Goal: Task Accomplishment & Management: Manage account settings

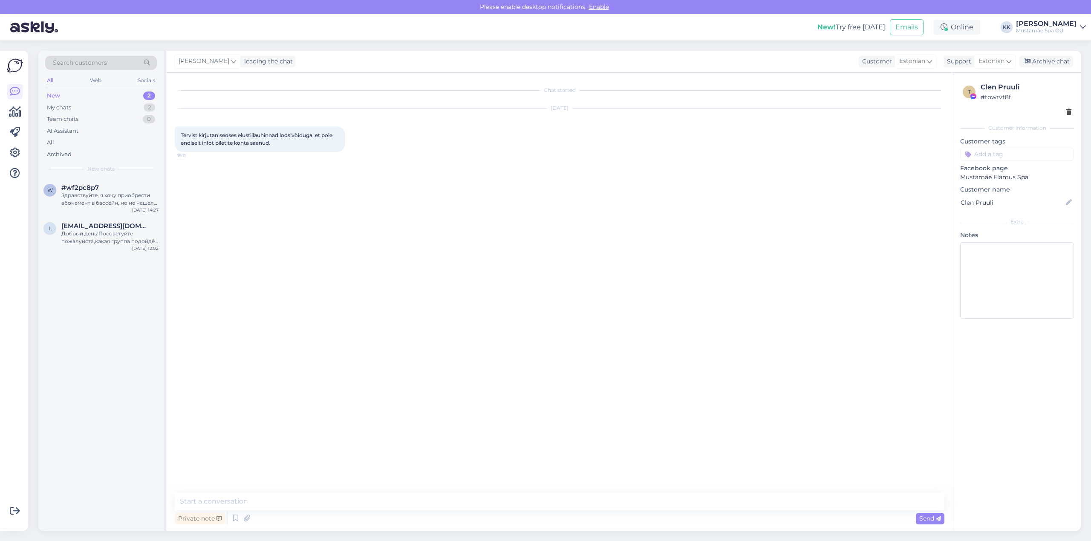
click at [10, 65] on img at bounding box center [15, 66] width 16 height 16
click at [14, 154] on icon at bounding box center [15, 153] width 10 height 10
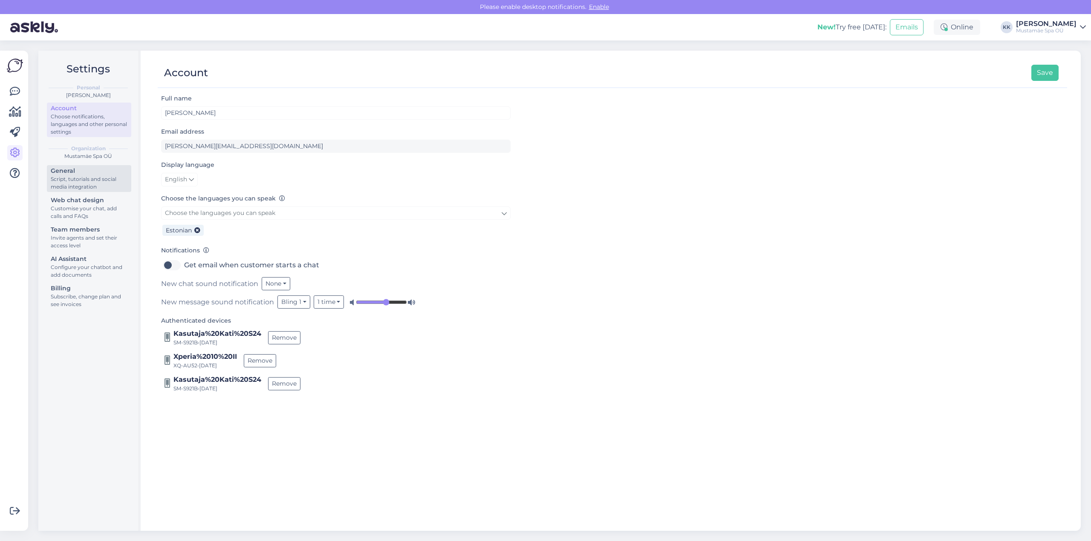
click at [69, 184] on div "Script, tutorials and social media integration" at bounding box center [89, 183] width 77 height 15
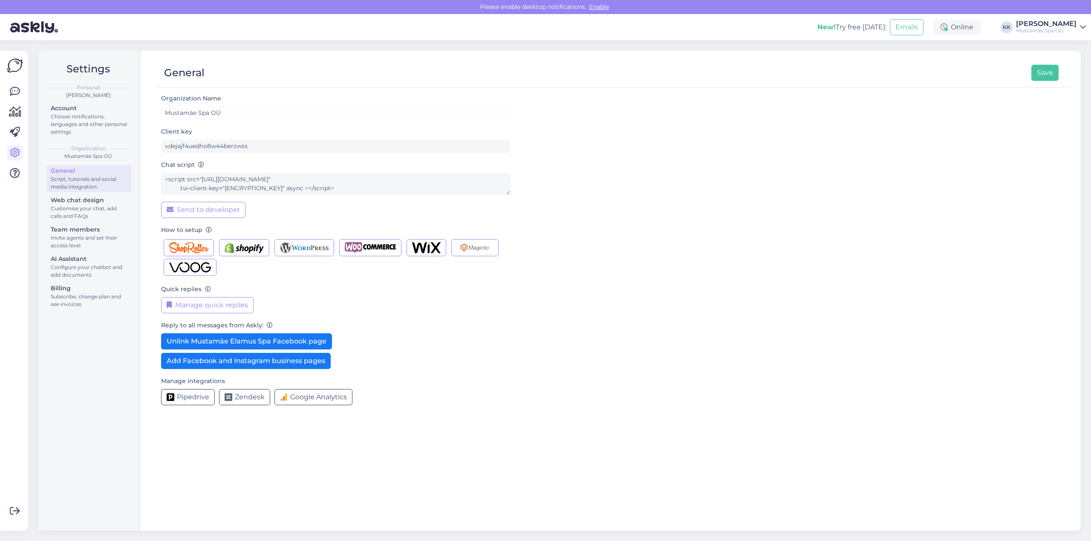
click at [1082, 26] on icon at bounding box center [1083, 27] width 6 height 7
click at [1036, 74] on link "Add chat to more domains" at bounding box center [1027, 71] width 115 height 15
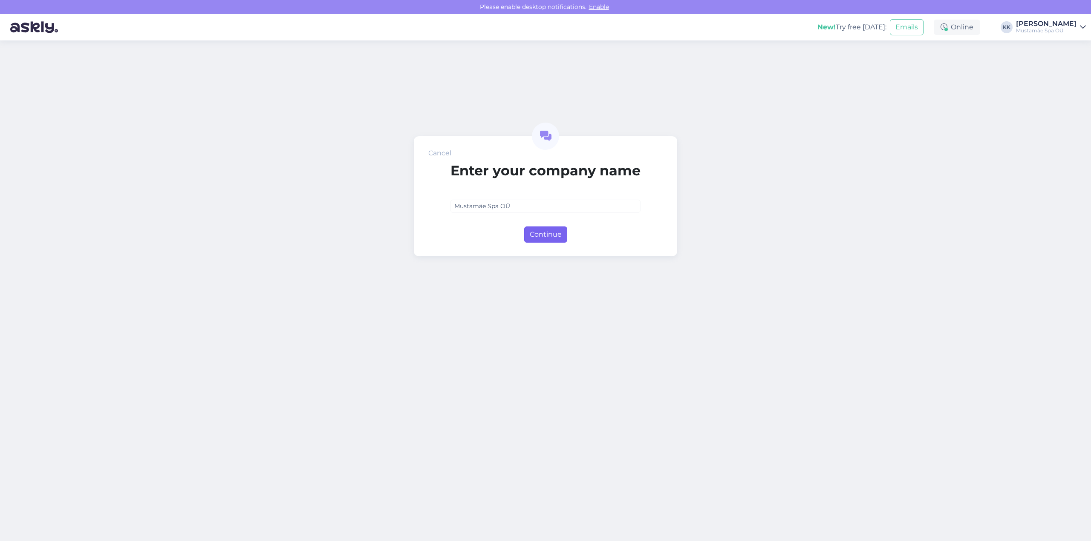
type input "Mustamäe Spa OÜ"
click at [538, 237] on button "Continue" at bounding box center [545, 235] width 43 height 16
click at [542, 242] on div "Cancel Enter your domain [DOMAIN_NAME] Continue" at bounding box center [545, 196] width 213 height 120
click at [544, 238] on button "Continue" at bounding box center [545, 235] width 43 height 16
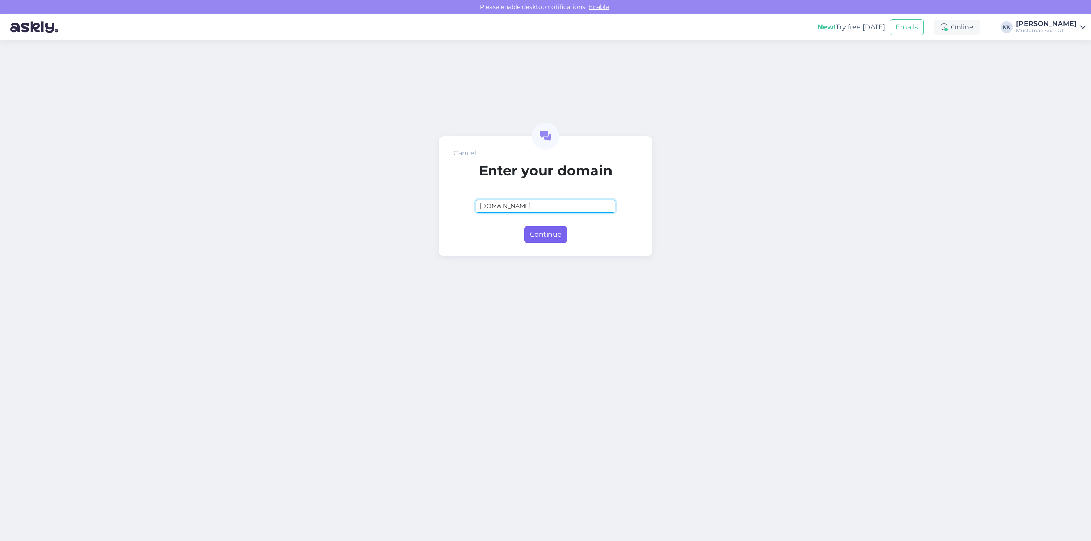
type input "[DOMAIN_NAME]"
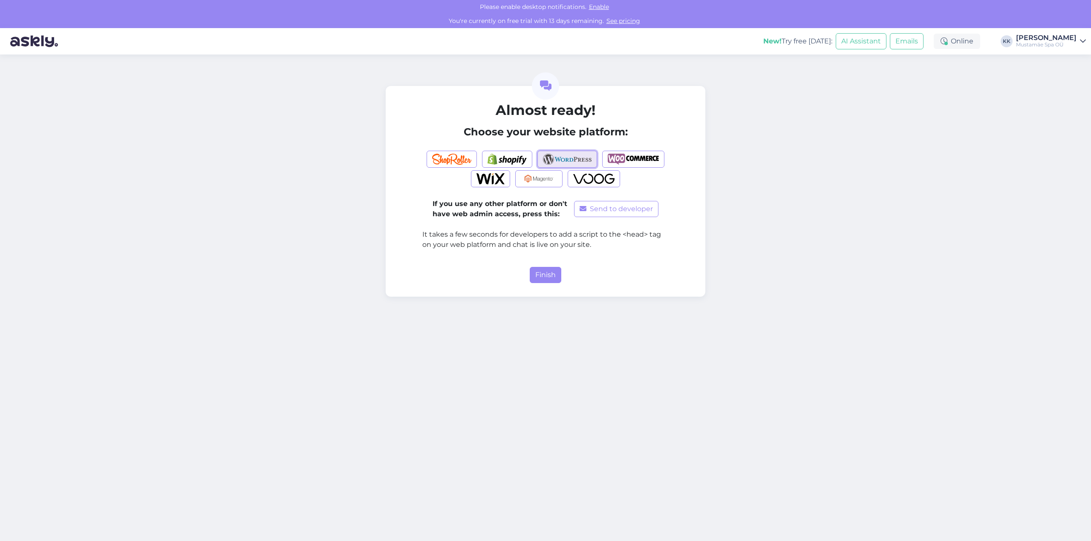
click at [556, 161] on img "button" at bounding box center [567, 159] width 49 height 11
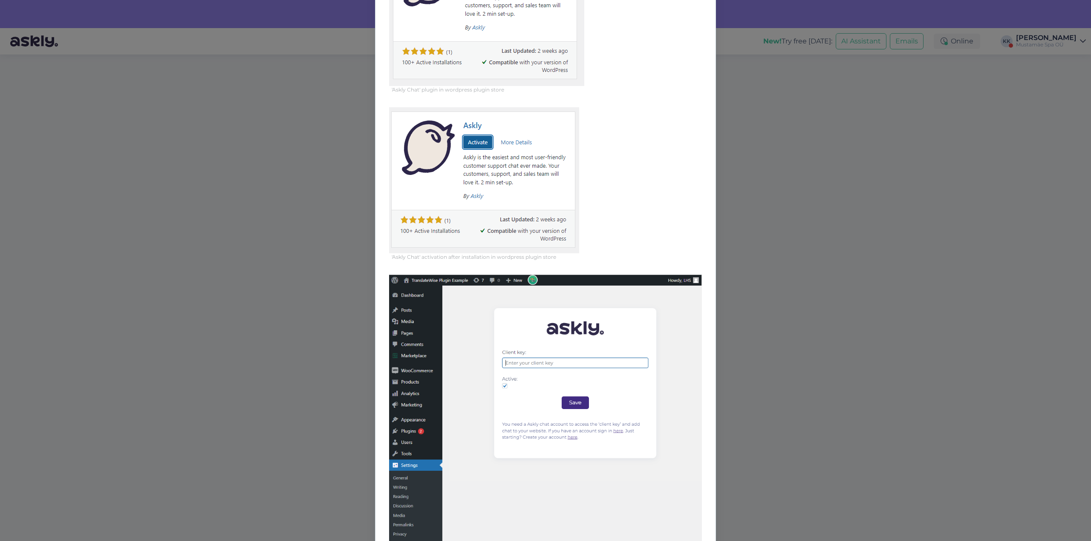
scroll to position [37, 0]
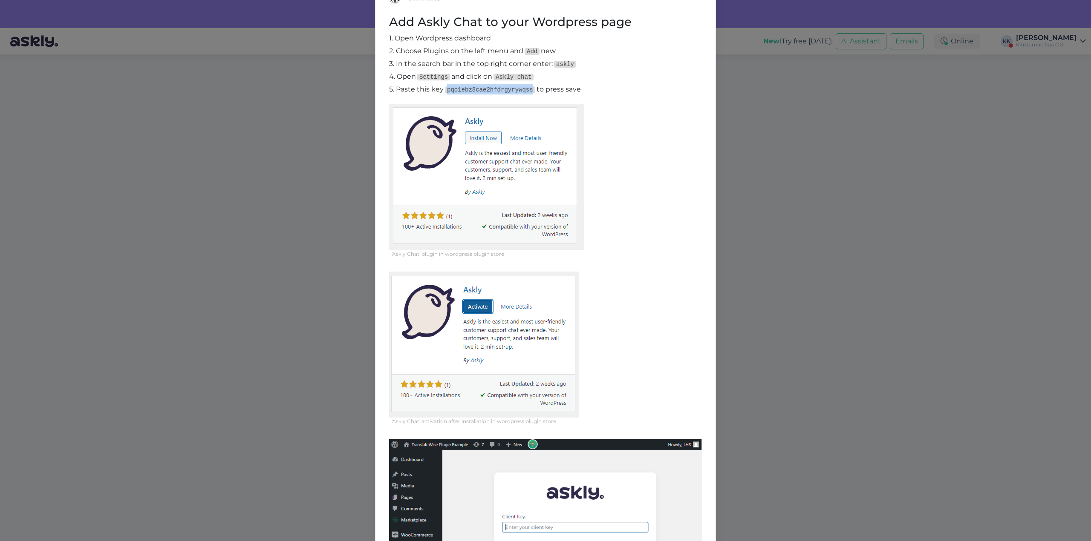
drag, startPoint x: 525, startPoint y: 89, endPoint x: 441, endPoint y: 89, distance: 83.5
click at [441, 89] on p "5. Paste this key pqo1ebz8cae2hfdrgyrywqss to press save" at bounding box center [545, 89] width 313 height 10
copy code "pqo1ebz8cae2hfdrgyrywqss"
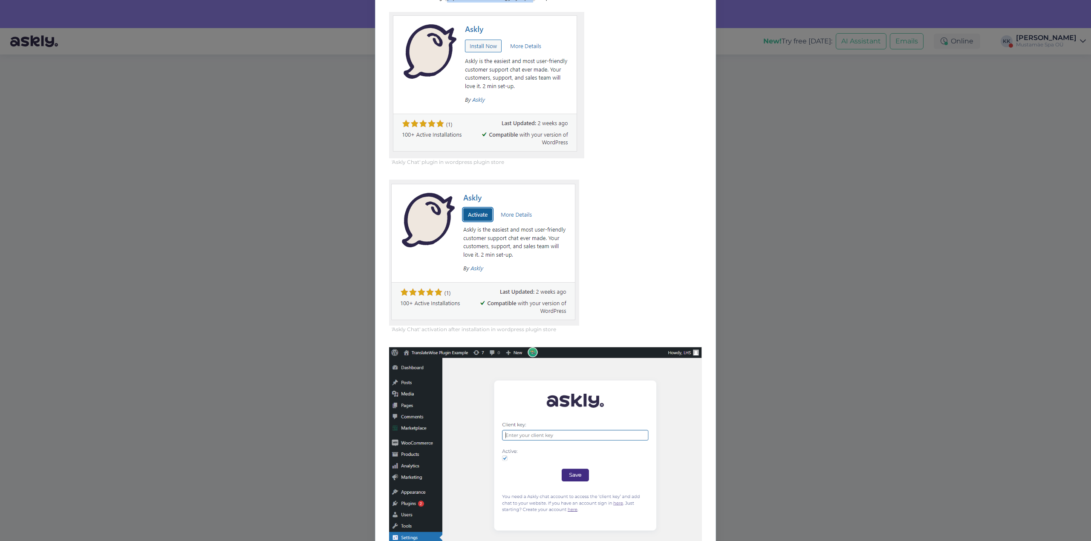
scroll to position [0, 0]
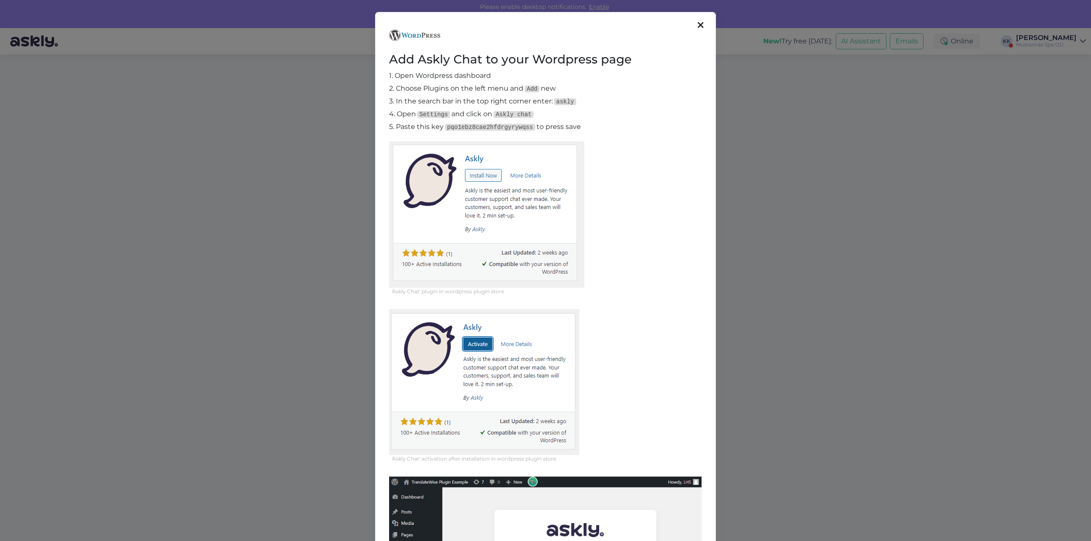
click at [697, 26] on icon at bounding box center [700, 25] width 6 height 9
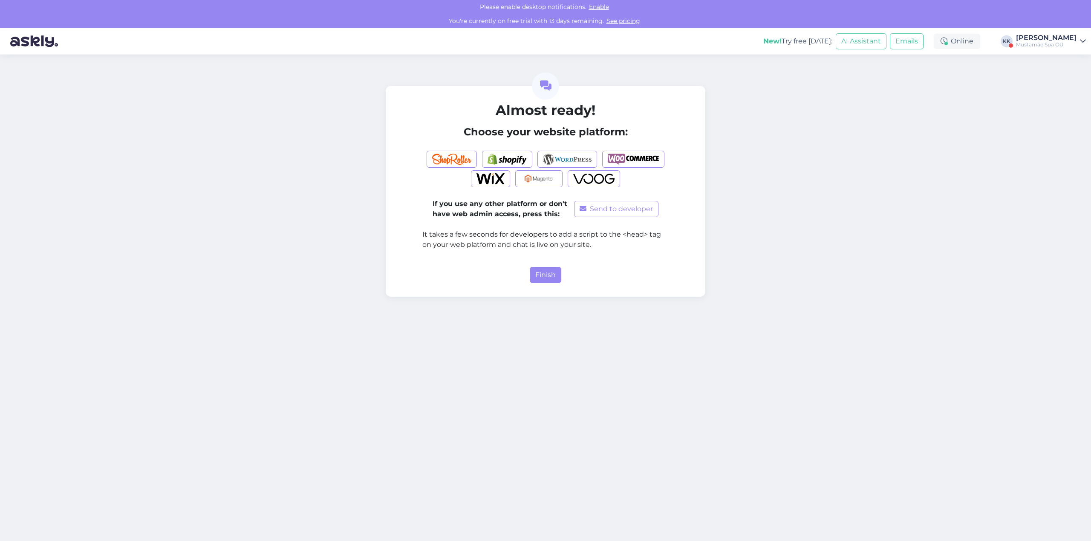
click at [26, 43] on img at bounding box center [34, 41] width 48 height 26
click at [547, 275] on button "Finish" at bounding box center [546, 275] width 32 height 16
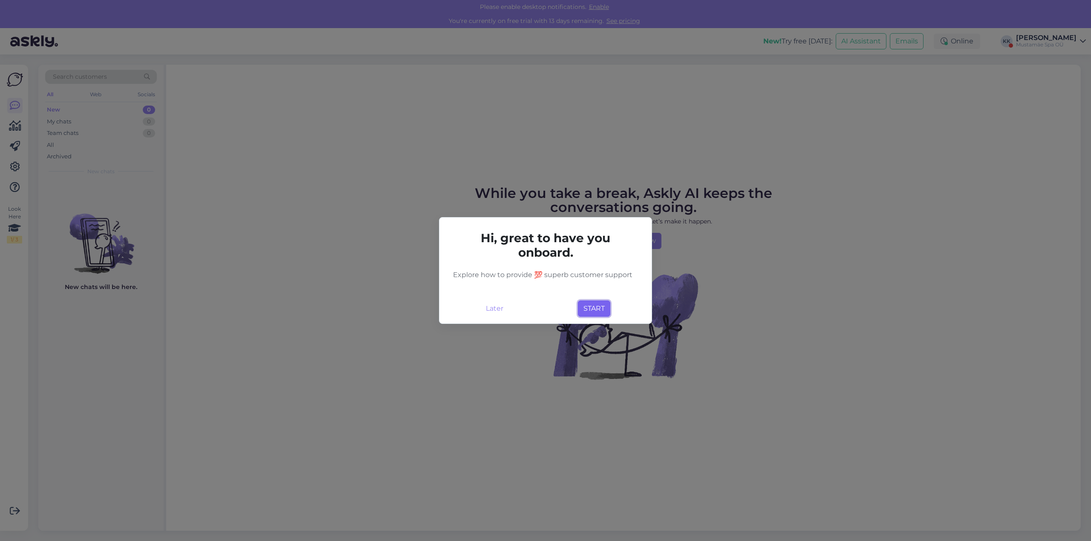
click at [593, 305] on button "START" at bounding box center [594, 309] width 32 height 16
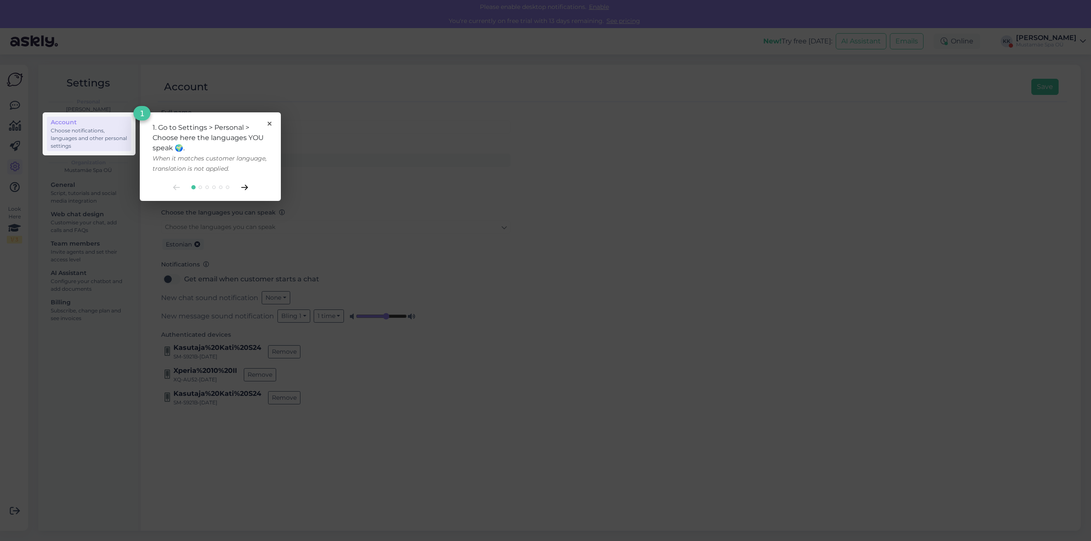
click at [248, 190] on icon at bounding box center [244, 188] width 7 height 6
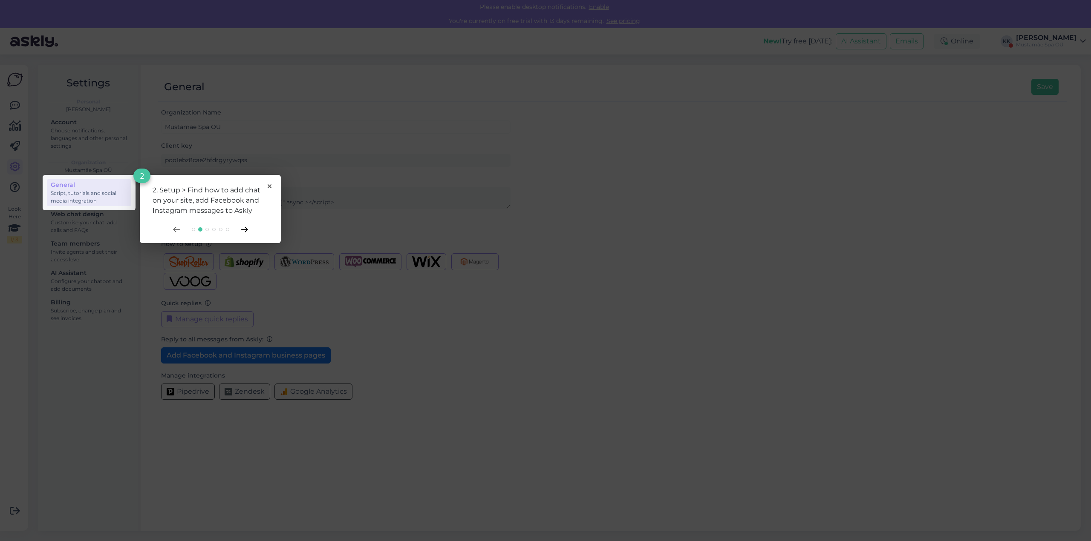
click at [244, 228] on icon at bounding box center [244, 230] width 7 height 6
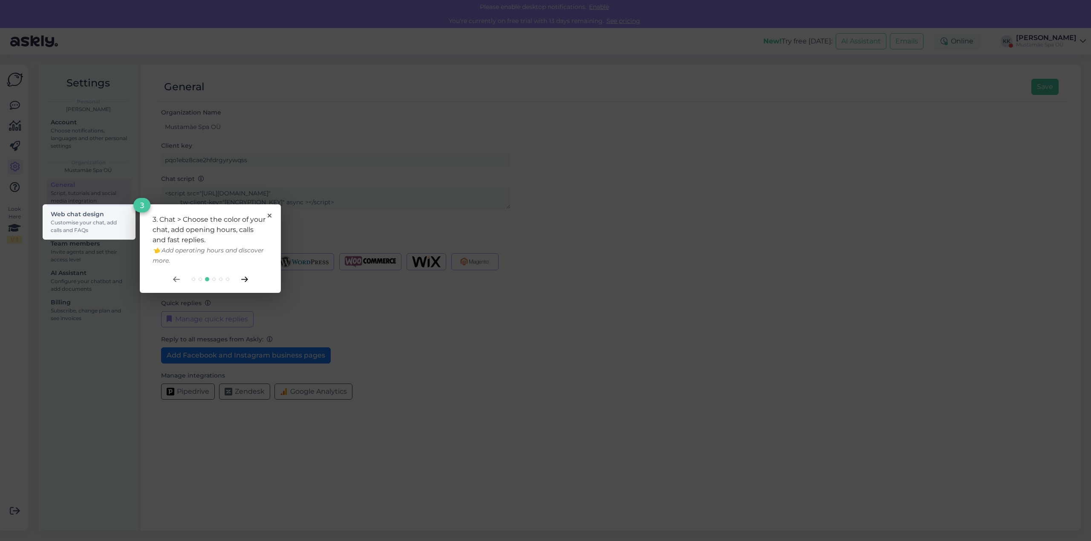
click at [243, 277] on icon at bounding box center [244, 280] width 7 height 6
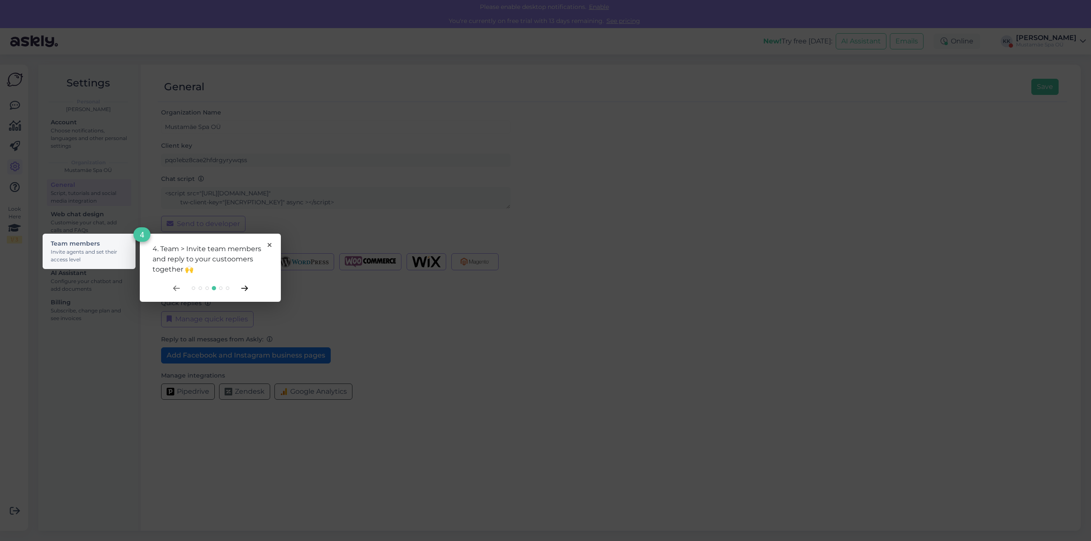
click at [243, 290] on icon at bounding box center [244, 289] width 7 height 6
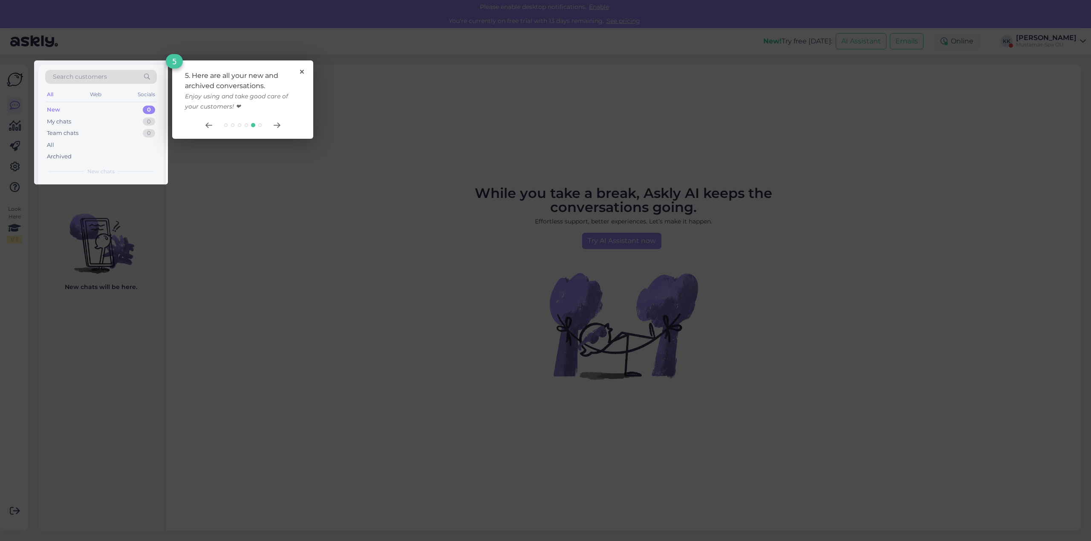
click at [305, 71] on div "5. Here are all your new and archived conversations. Enjoy using and take good …" at bounding box center [242, 99] width 141 height 78
click at [300, 70] on icon at bounding box center [302, 72] width 4 height 4
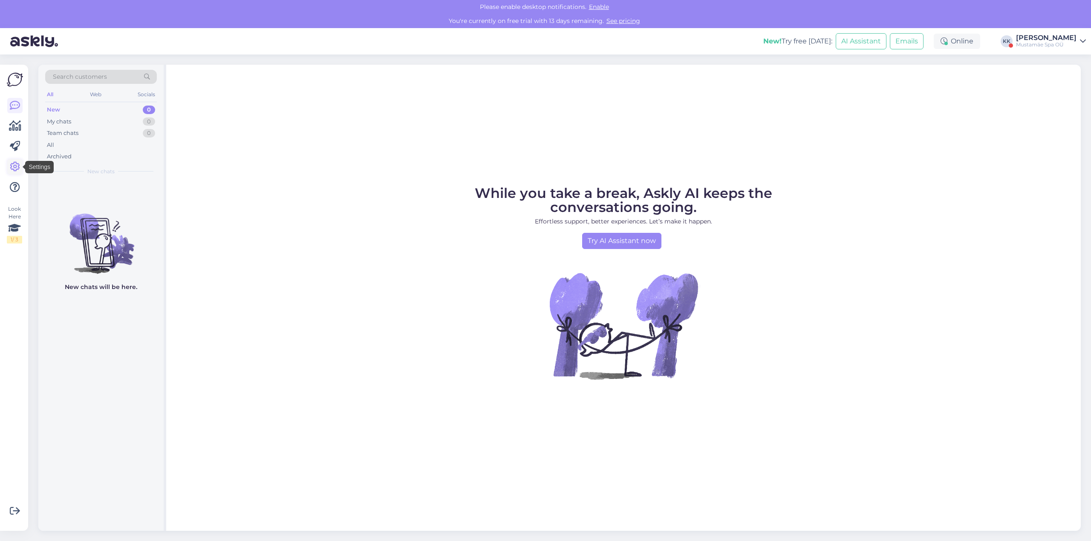
click at [14, 164] on icon at bounding box center [15, 167] width 10 height 10
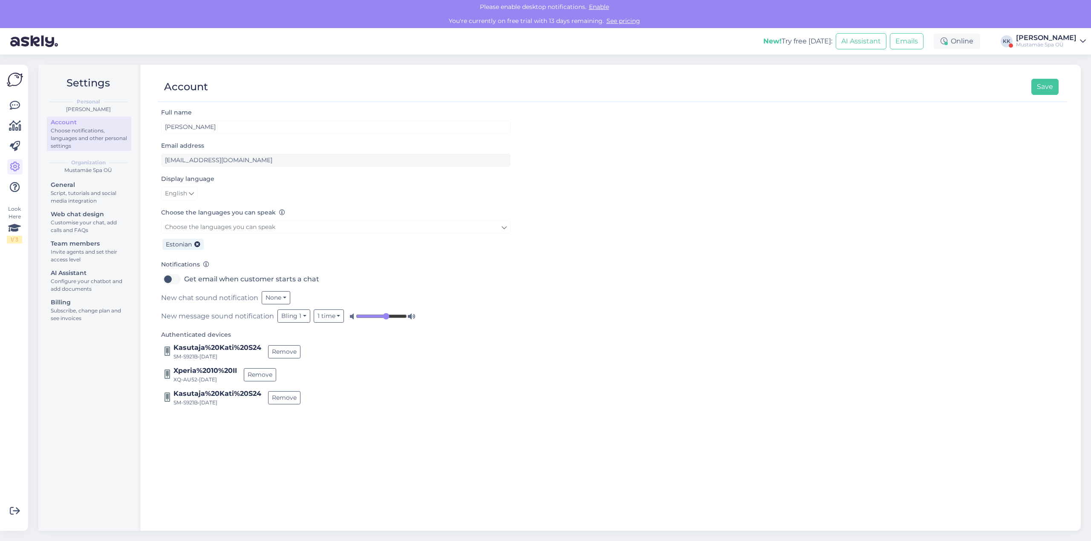
click at [1044, 35] on div "[PERSON_NAME]" at bounding box center [1046, 38] width 60 height 7
click at [83, 199] on div "Script, tutorials and social media integration" at bounding box center [89, 197] width 77 height 15
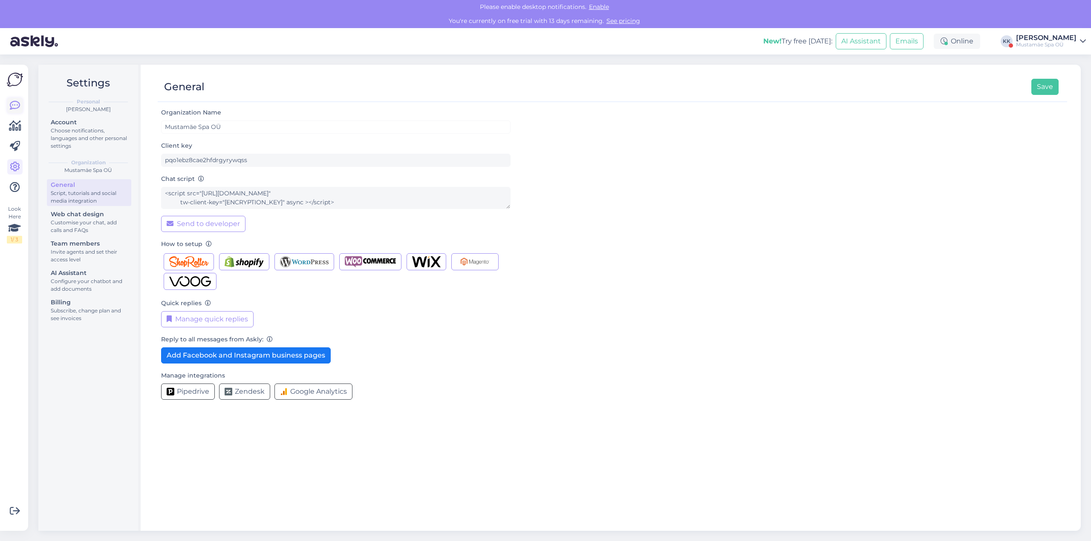
click at [17, 105] on icon at bounding box center [15, 106] width 10 height 10
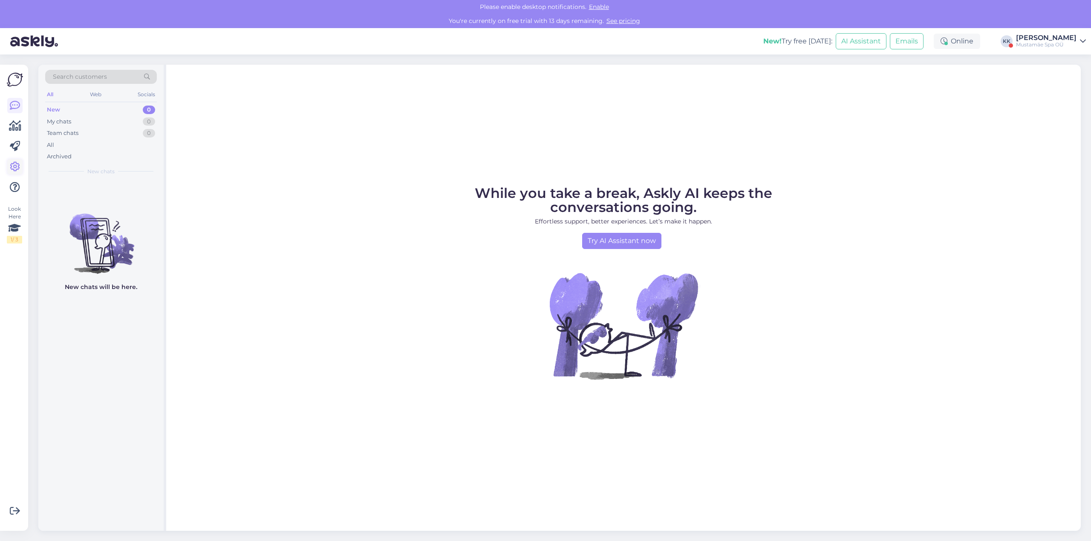
click at [9, 167] on link at bounding box center [14, 166] width 15 height 15
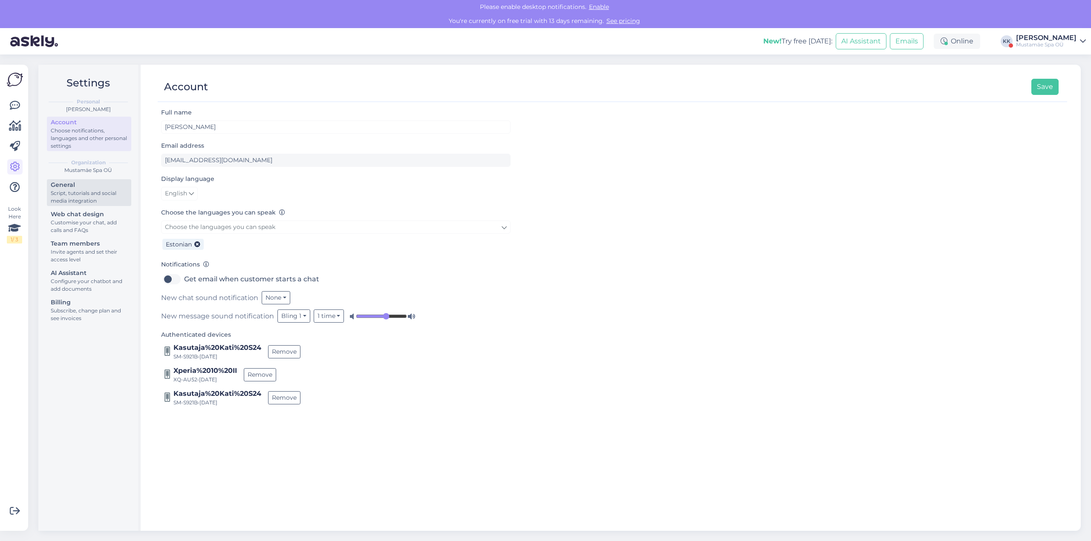
click at [83, 195] on div "Script, tutorials and social media integration" at bounding box center [89, 197] width 77 height 15
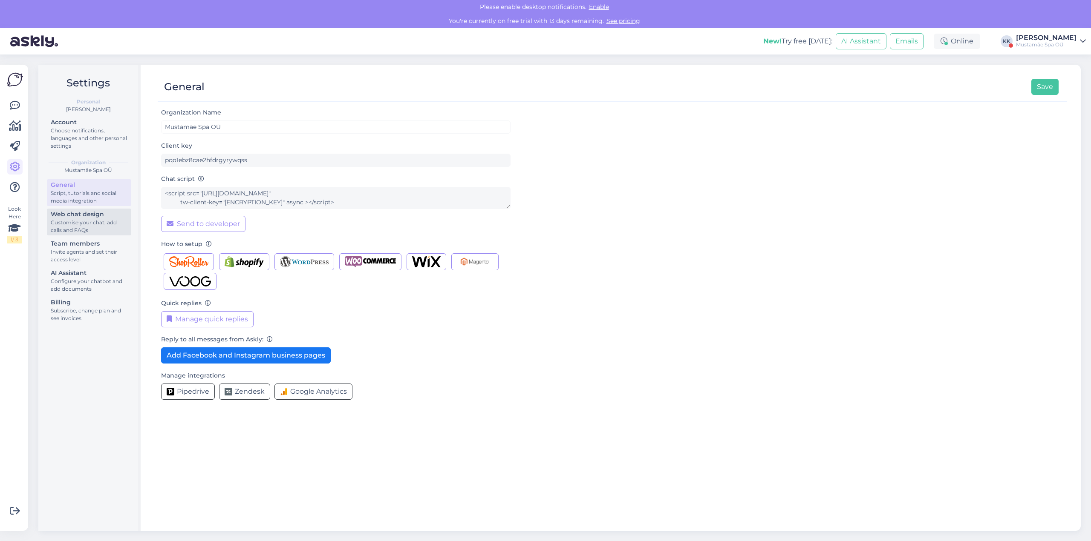
click at [95, 224] on div "Customise your chat, add calls and FAQs" at bounding box center [89, 226] width 77 height 15
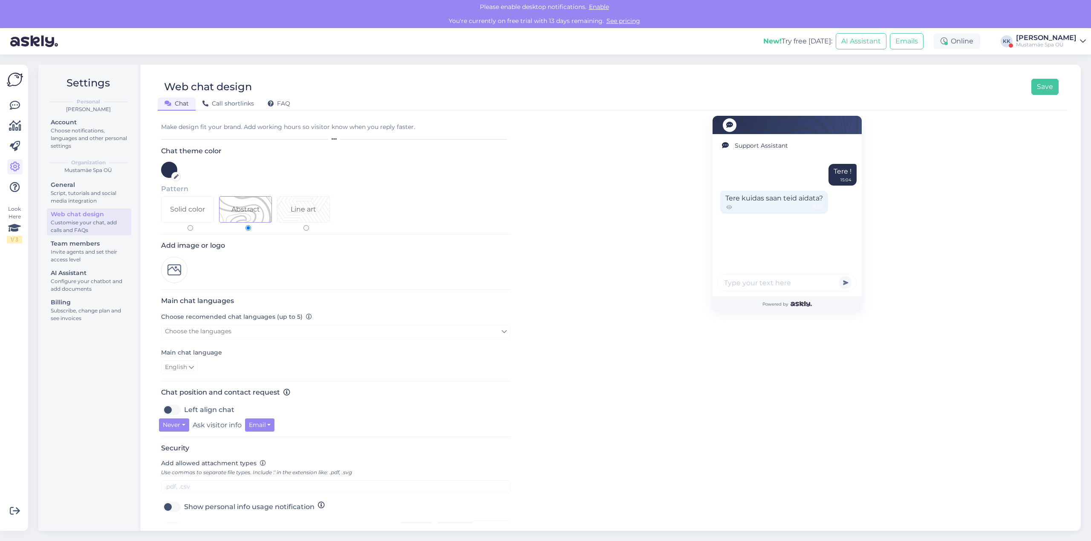
click at [202, 215] on div "Solid color" at bounding box center [187, 210] width 52 height 26
click at [193, 225] on input "Solid color" at bounding box center [190, 228] width 6 height 6
radio input "true"
click at [238, 210] on div "Abstract" at bounding box center [245, 209] width 29 height 10
click at [245, 225] on input "Abstract" at bounding box center [248, 228] width 6 height 6
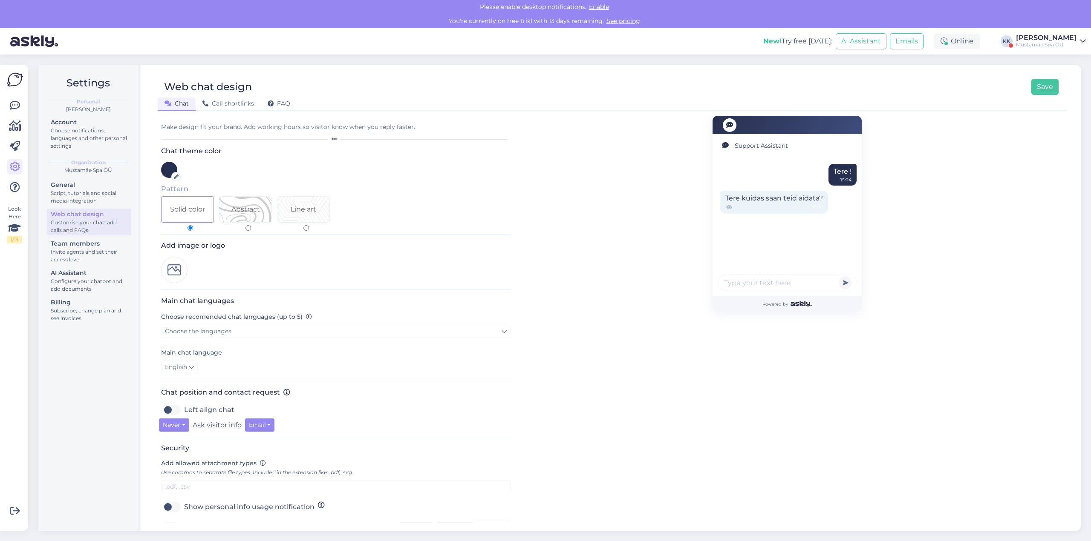
radio input "true"
click at [184, 207] on div "Solid color" at bounding box center [187, 209] width 35 height 10
click at [187, 225] on input "Solid color" at bounding box center [190, 228] width 6 height 6
radio input "true"
click at [167, 171] on div at bounding box center [169, 170] width 16 height 16
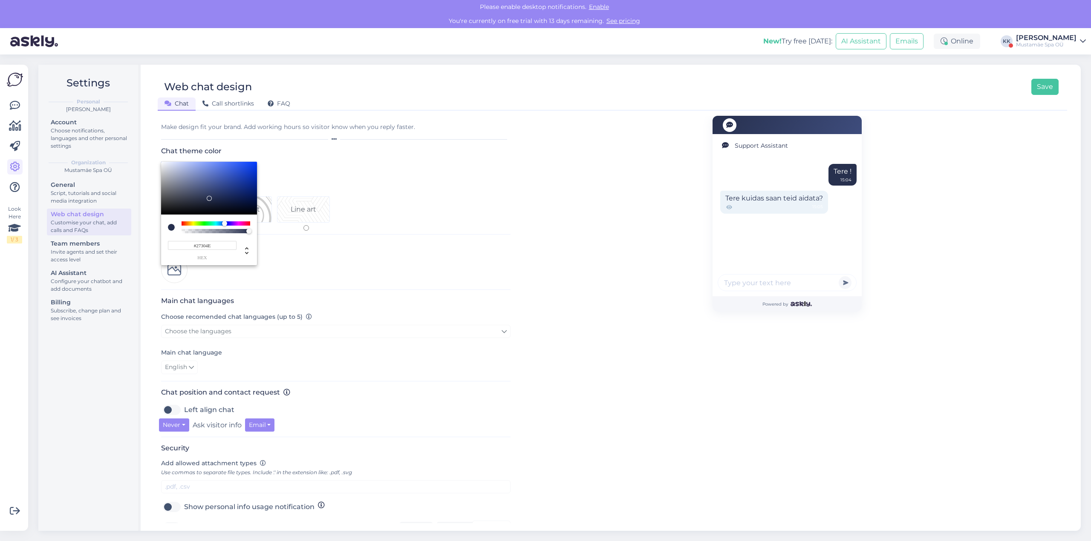
drag, startPoint x: 223, startPoint y: 245, endPoint x: 197, endPoint y: 247, distance: 26.1
click at [197, 247] on input "#27304E" at bounding box center [202, 245] width 69 height 9
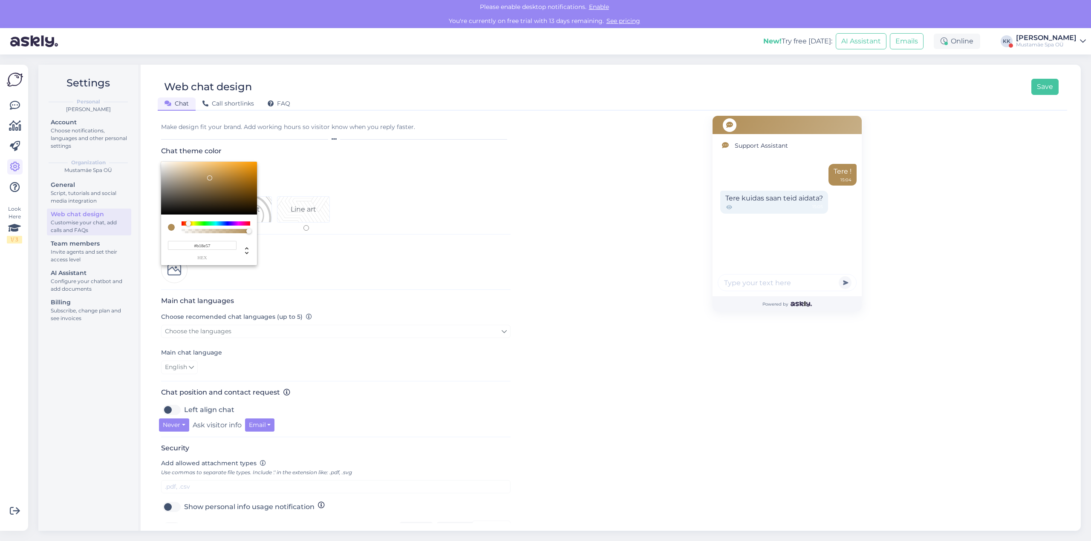
type input "#B18E57"
click at [1051, 84] on div at bounding box center [545, 270] width 1091 height 541
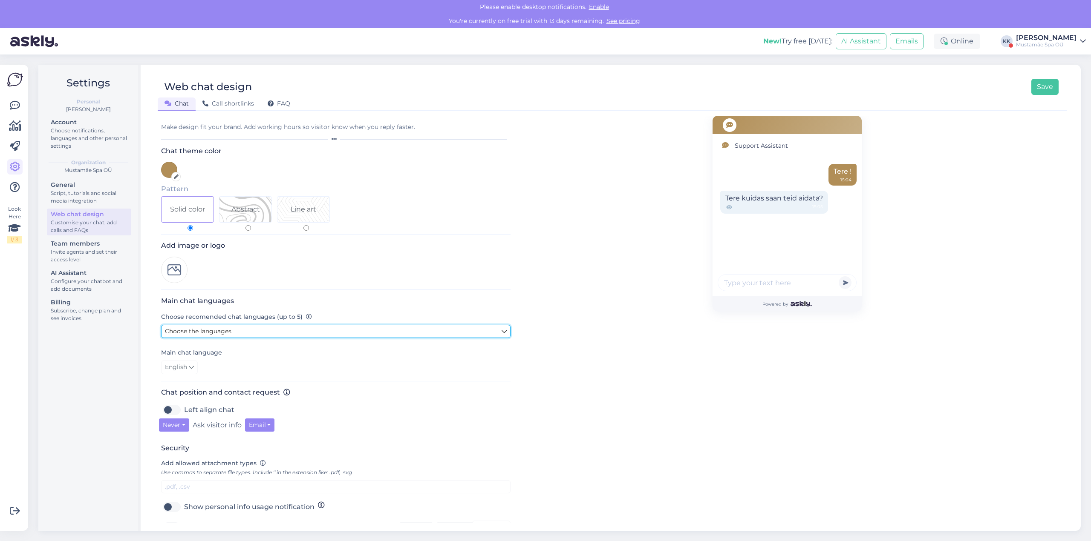
click at [499, 331] on link "Choose the languages" at bounding box center [335, 331] width 349 height 13
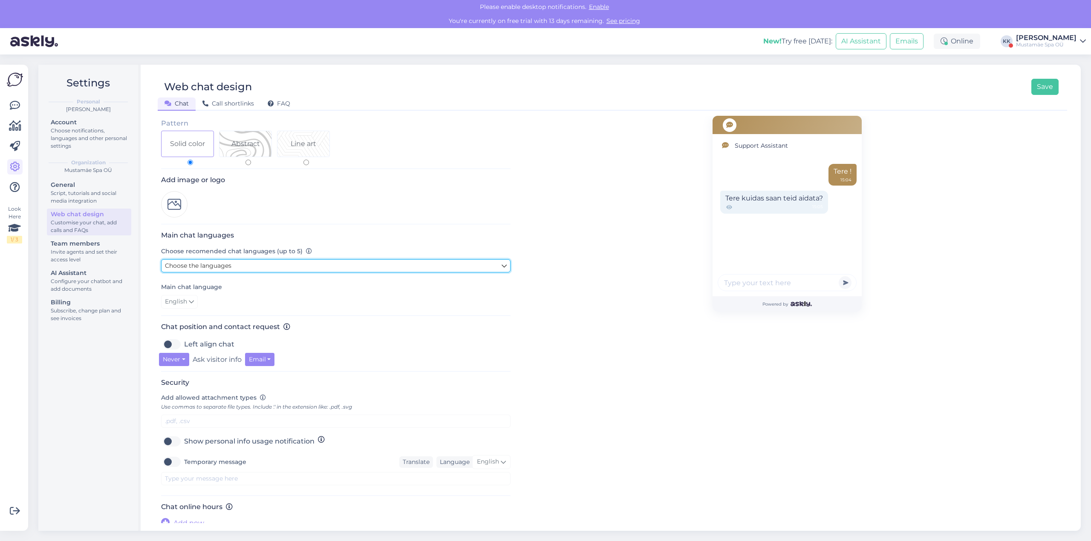
scroll to position [71, 0]
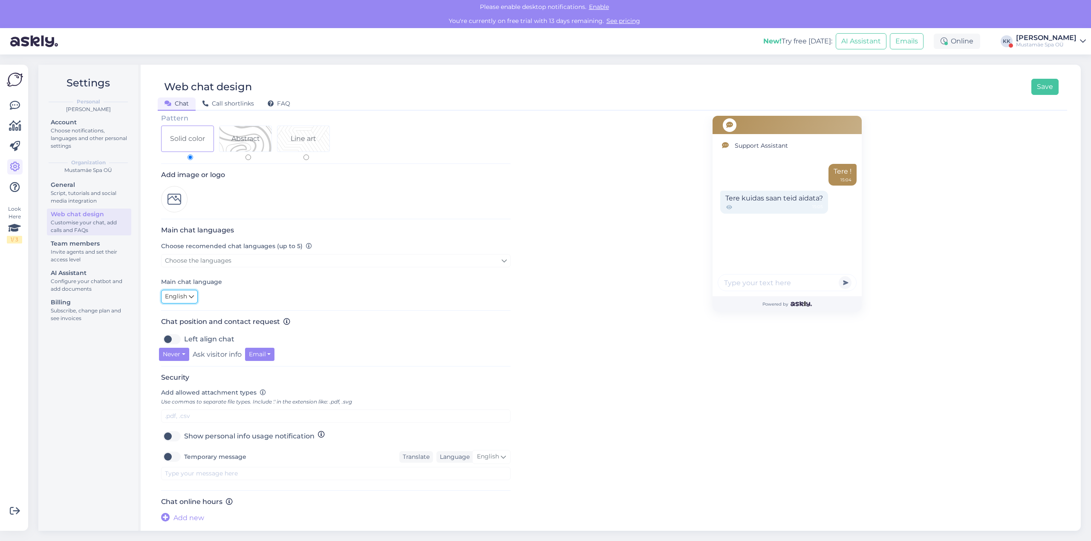
click at [191, 293] on icon at bounding box center [191, 296] width 5 height 9
click at [191, 359] on link "Estonian" at bounding box center [208, 360] width 94 height 14
click at [528, 318] on div "Support Assistant Tere ! 15:04 Tere kuidas saan teid aidata? 15:05 Powered by" at bounding box center [786, 284] width 553 height 478
click at [184, 357] on button "Never" at bounding box center [174, 354] width 30 height 13
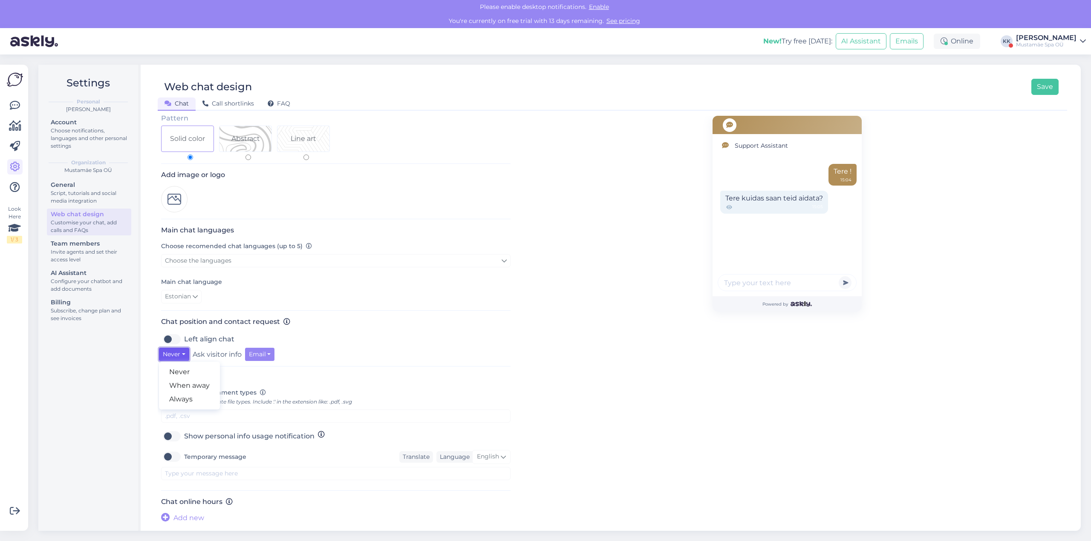
click at [184, 357] on button "Never" at bounding box center [174, 354] width 30 height 13
click at [656, 436] on div "Support Assistant Tere ! 15:04 Tere kuidas saan teid aidata? 15:05 Powered by" at bounding box center [786, 284] width 553 height 478
click at [1045, 91] on button "Save" at bounding box center [1044, 87] width 27 height 16
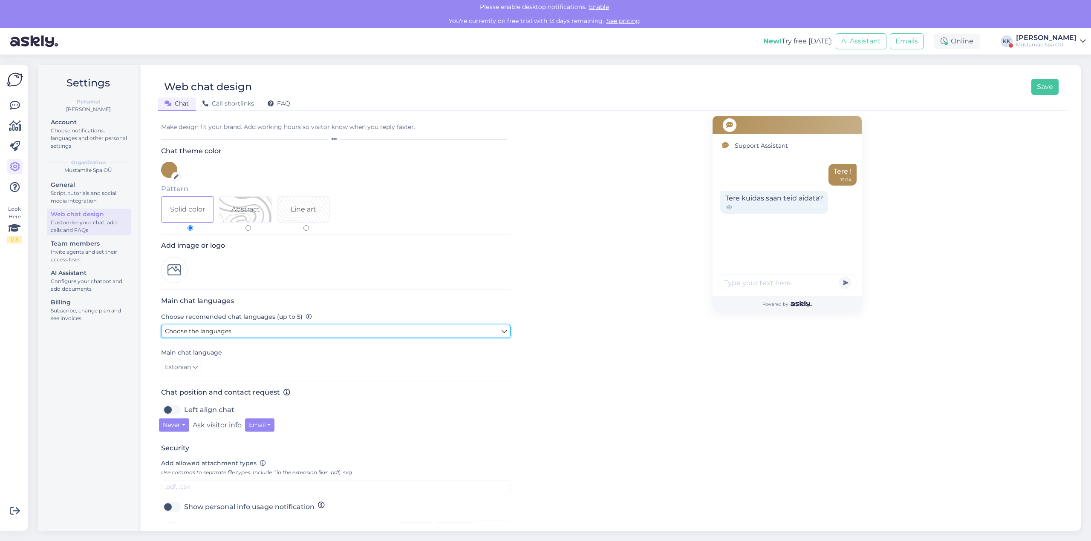
click at [216, 333] on span "Choose the languages" at bounding box center [198, 332] width 66 height 8
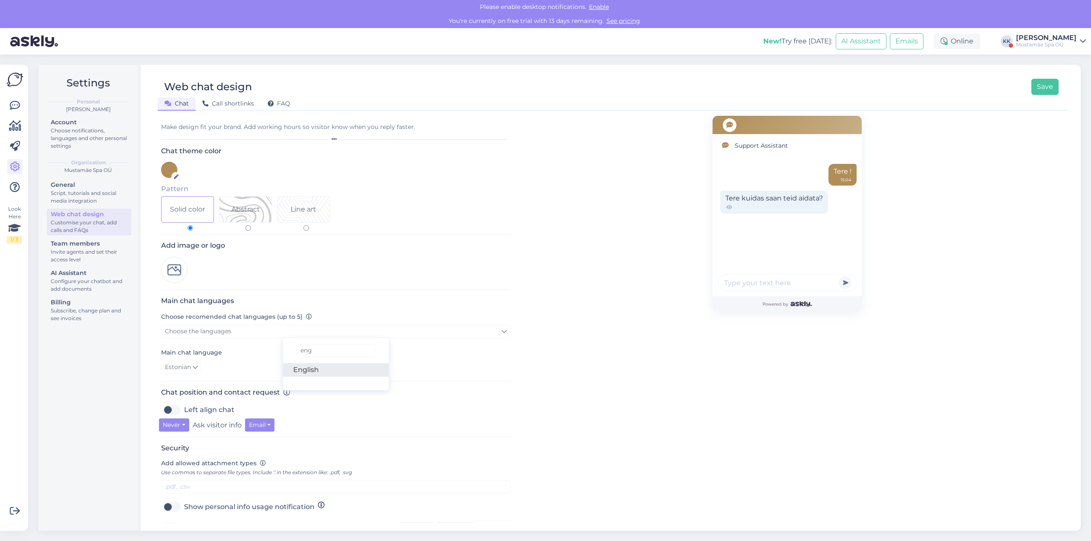
type input "eng"
click at [312, 371] on link "English" at bounding box center [336, 370] width 106 height 14
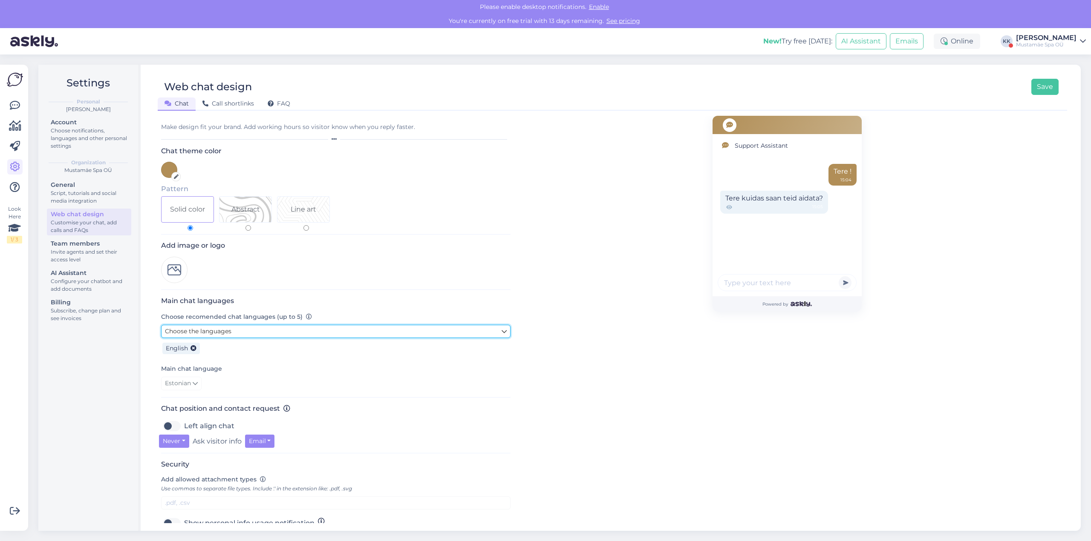
scroll to position [86, 0]
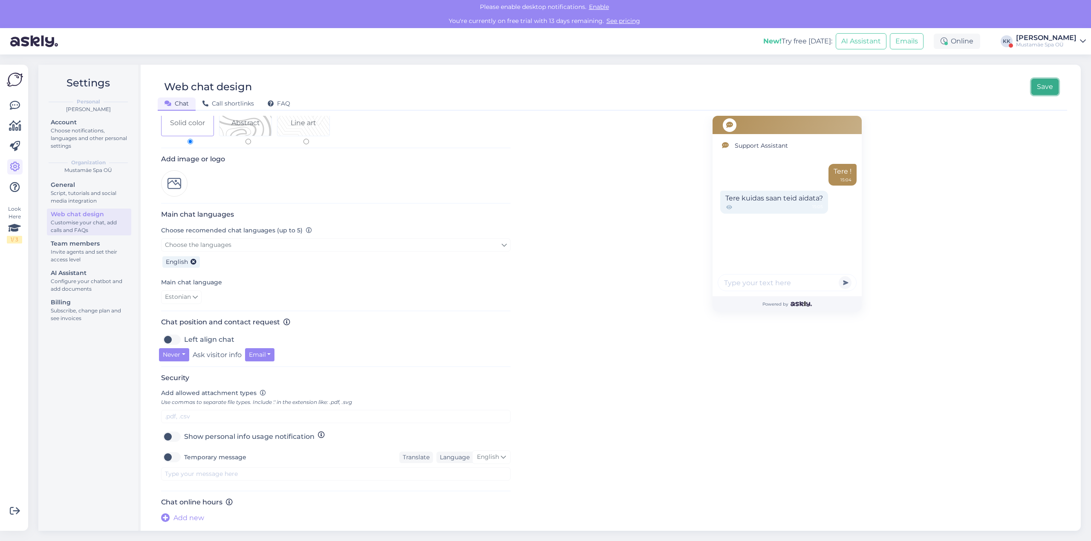
click at [1048, 90] on button "Save" at bounding box center [1044, 87] width 27 height 16
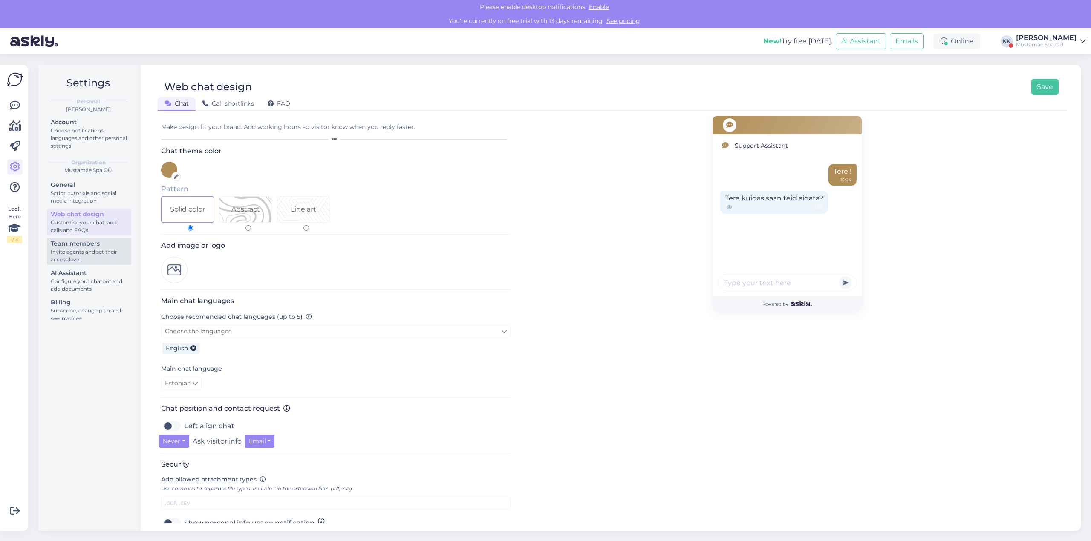
click at [66, 253] on div "Invite agents and set their access level" at bounding box center [89, 255] width 77 height 15
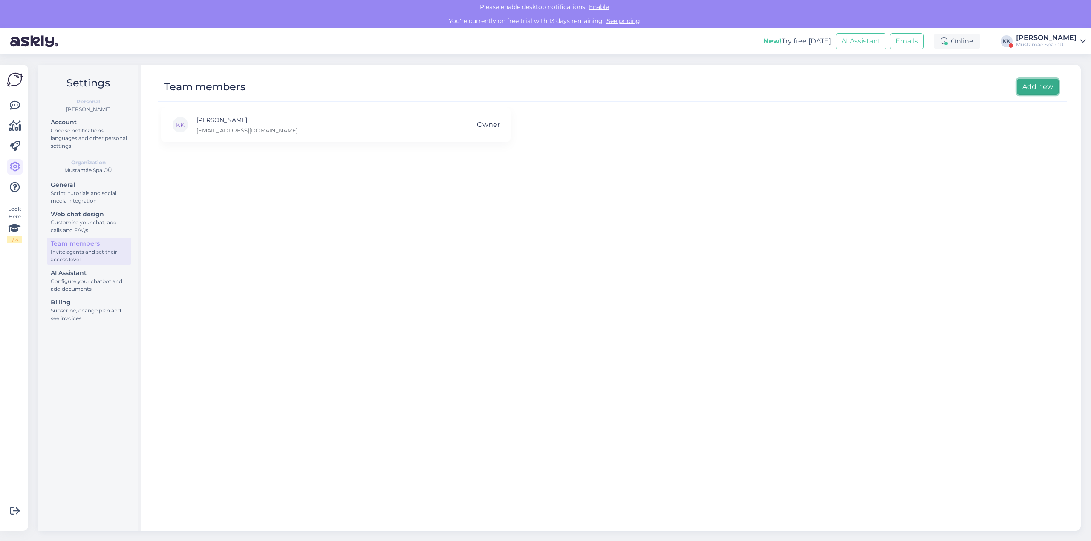
click at [1028, 86] on button "Add new" at bounding box center [1037, 87] width 42 height 16
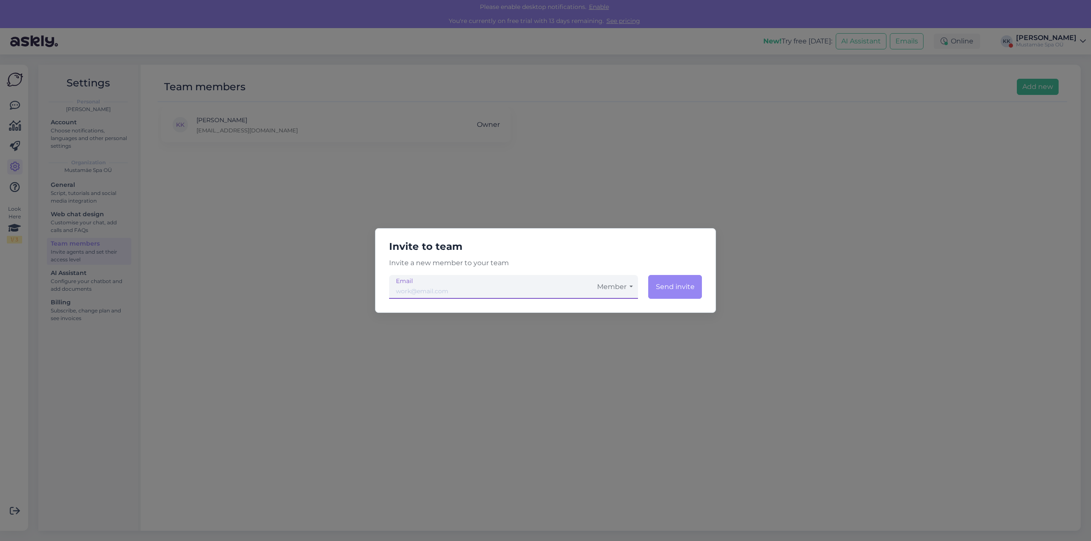
click at [466, 296] on input "email" at bounding box center [490, 287] width 203 height 24
type input "[EMAIL_ADDRESS][DOMAIN_NAME]"
click at [631, 283] on button "Member" at bounding box center [615, 287] width 46 height 24
click at [631, 289] on button "Member" at bounding box center [615, 287] width 46 height 24
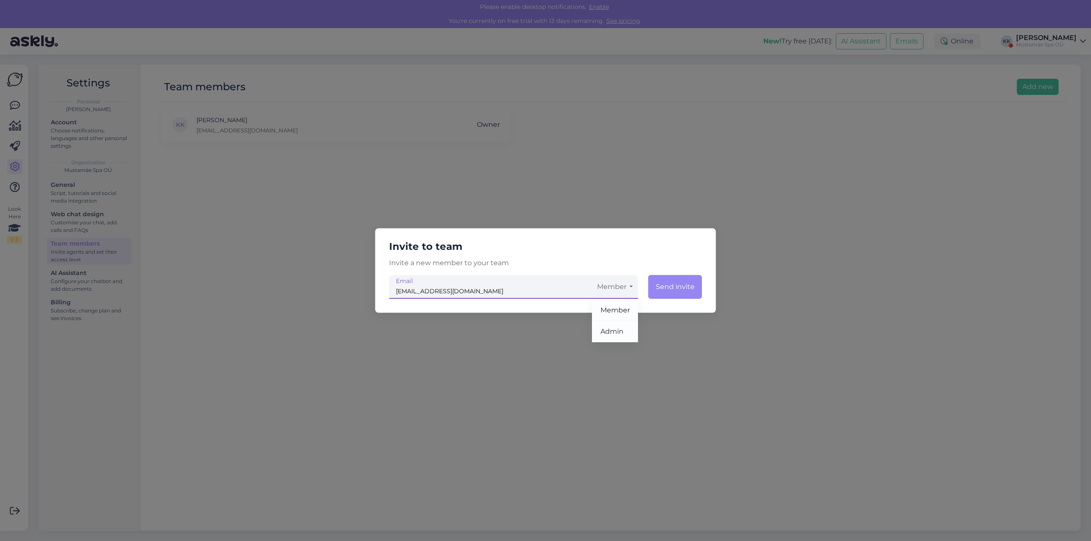
click at [627, 306] on link "Member" at bounding box center [615, 310] width 46 height 21
click at [668, 283] on button "Send invite" at bounding box center [675, 287] width 54 height 24
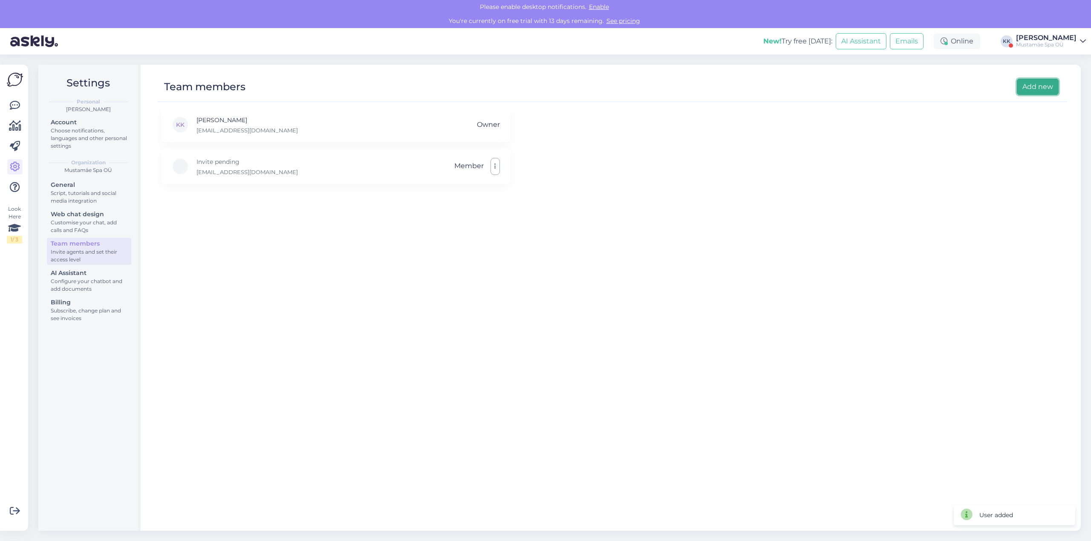
click at [1031, 93] on button "Add new" at bounding box center [1037, 87] width 42 height 16
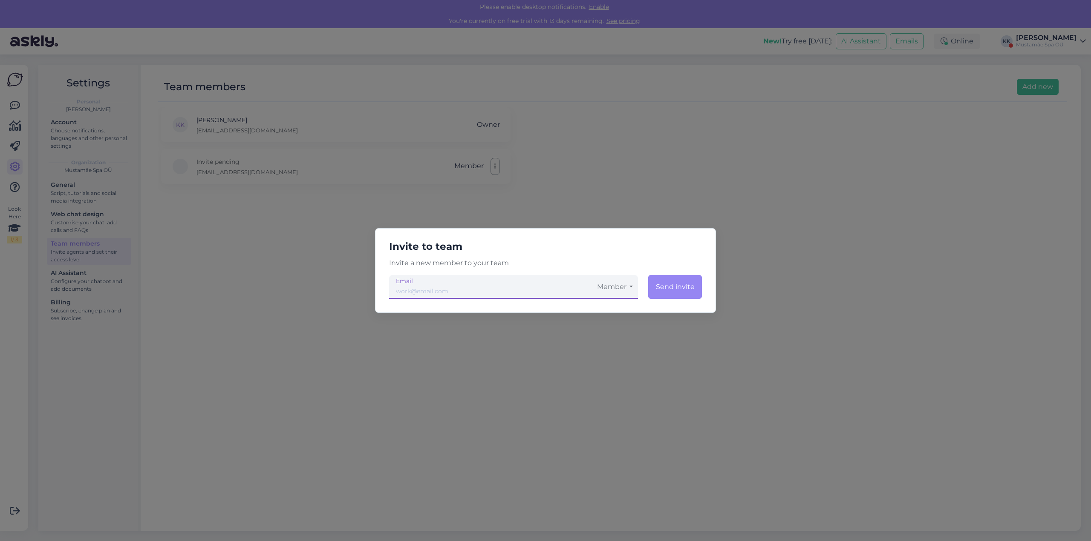
click at [555, 288] on input "email" at bounding box center [490, 287] width 203 height 24
type input "[EMAIL_ADDRESS][DOMAIN_NAME]"
click at [625, 285] on button "Member" at bounding box center [615, 287] width 46 height 24
click at [616, 329] on link "Admin" at bounding box center [615, 331] width 46 height 21
click at [670, 287] on button "Send invite" at bounding box center [674, 287] width 55 height 24
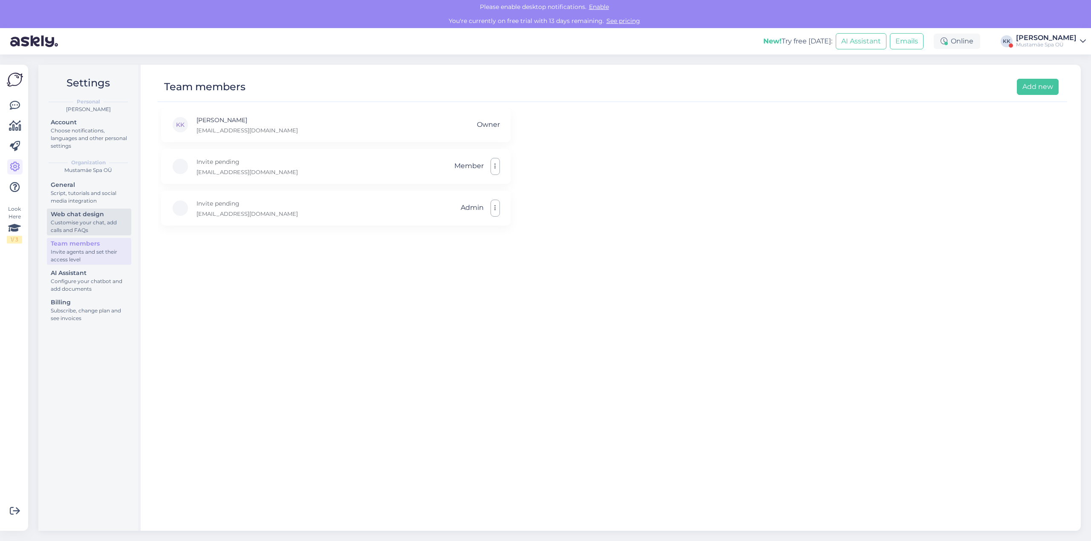
click at [70, 223] on div "Customise your chat, add calls and FAQs" at bounding box center [89, 226] width 77 height 15
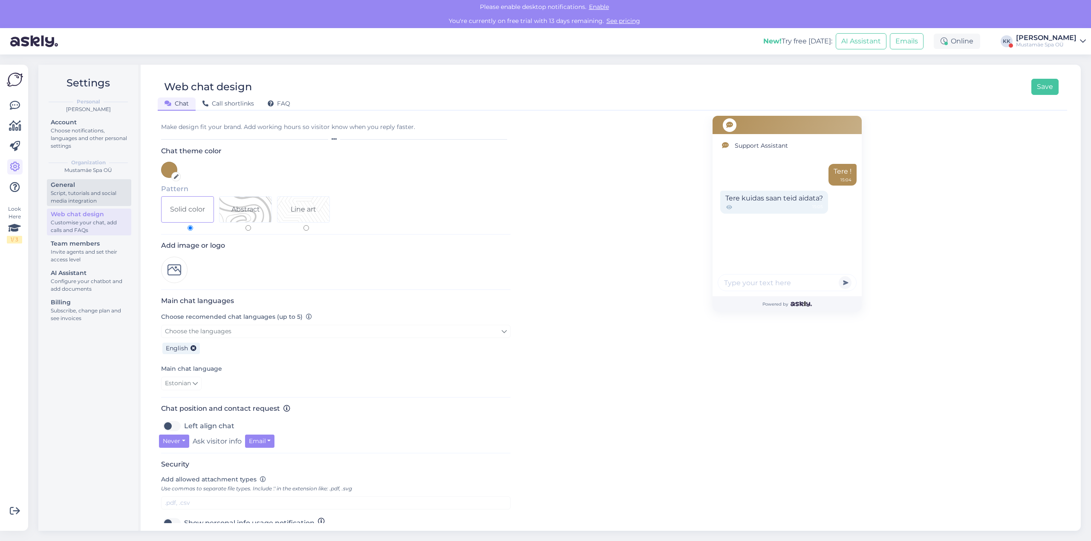
click at [72, 190] on div "Script, tutorials and social media integration" at bounding box center [89, 197] width 77 height 15
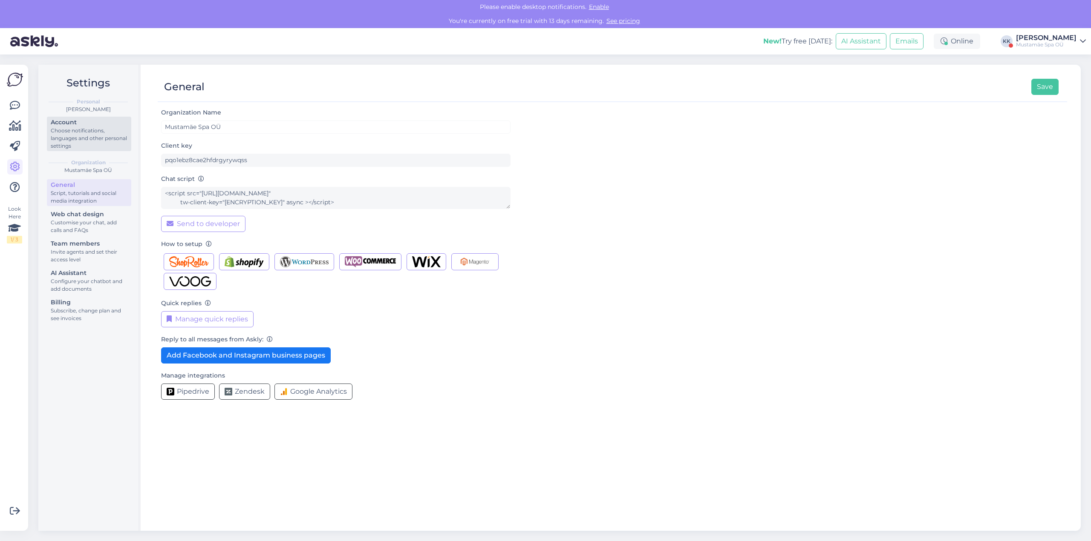
click at [68, 144] on div "Choose notifications, languages and other personal settings" at bounding box center [89, 138] width 77 height 23
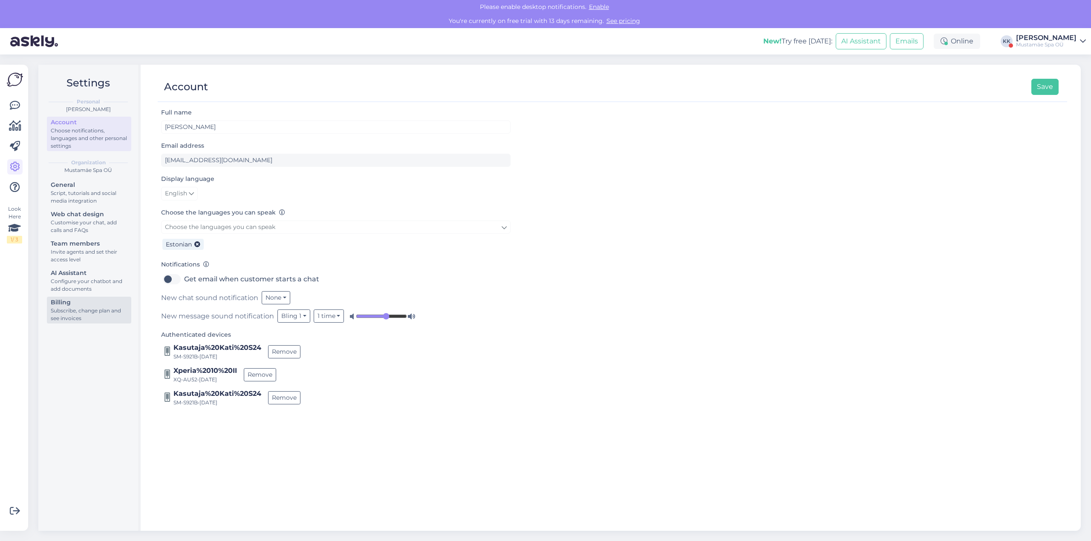
click at [94, 315] on div "Subscribe, change plan and see invoices" at bounding box center [89, 314] width 77 height 15
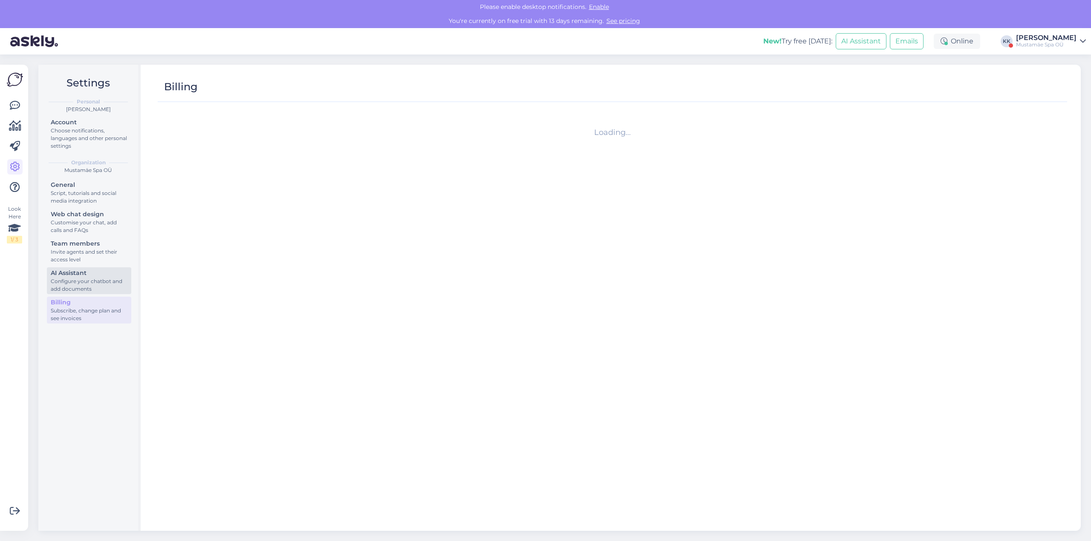
click at [88, 283] on div "Configure your chatbot and add documents" at bounding box center [89, 285] width 77 height 15
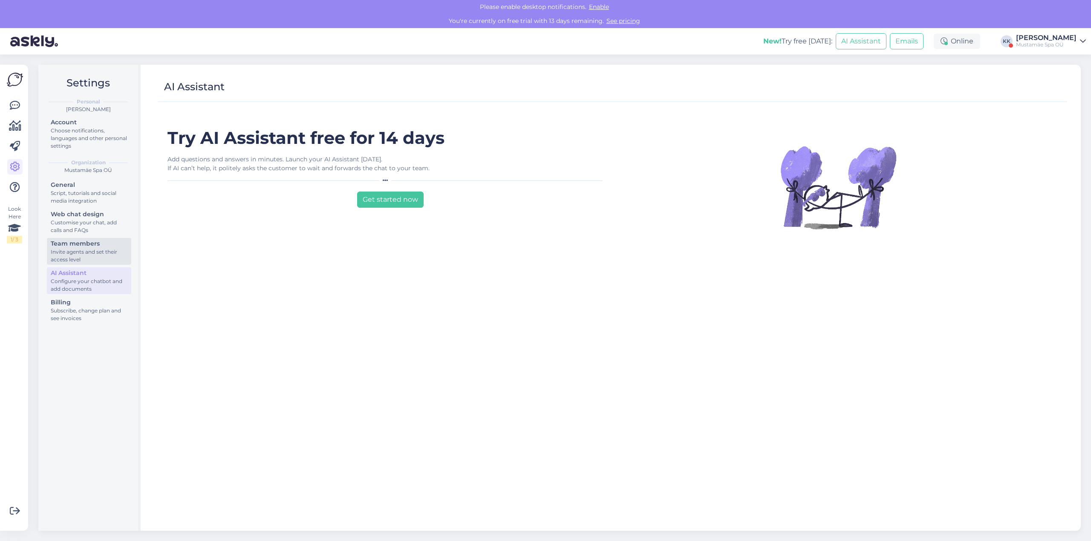
click at [83, 259] on div "Invite agents and set their access level" at bounding box center [89, 255] width 77 height 15
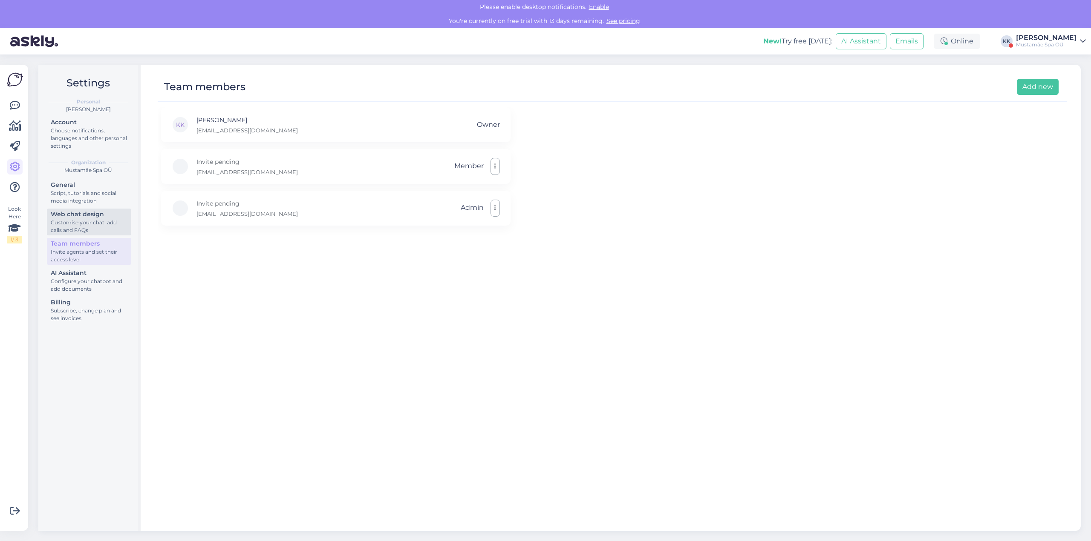
click at [84, 222] on div "Customise your chat, add calls and FAQs" at bounding box center [89, 226] width 77 height 15
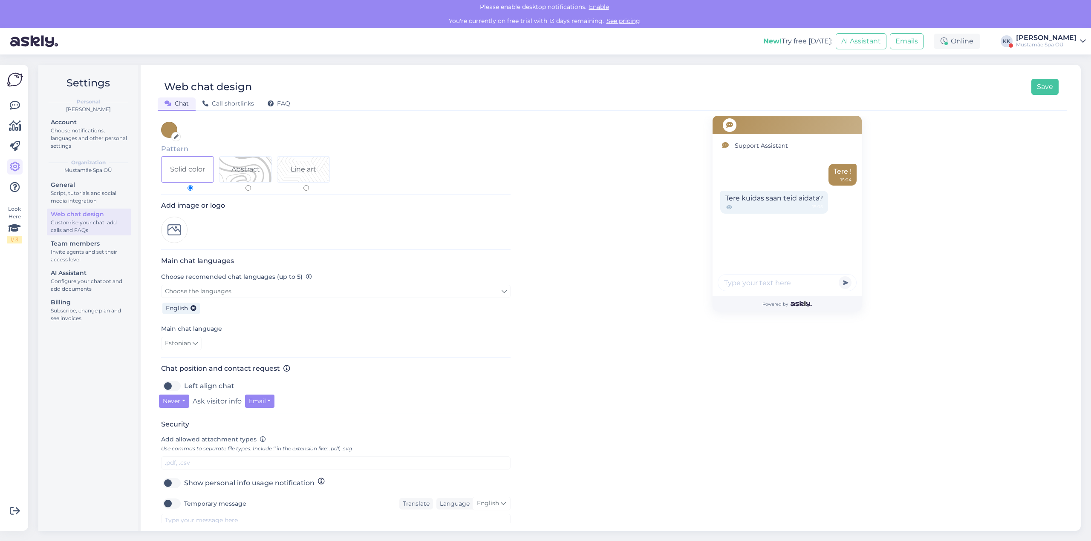
scroll to position [86, 0]
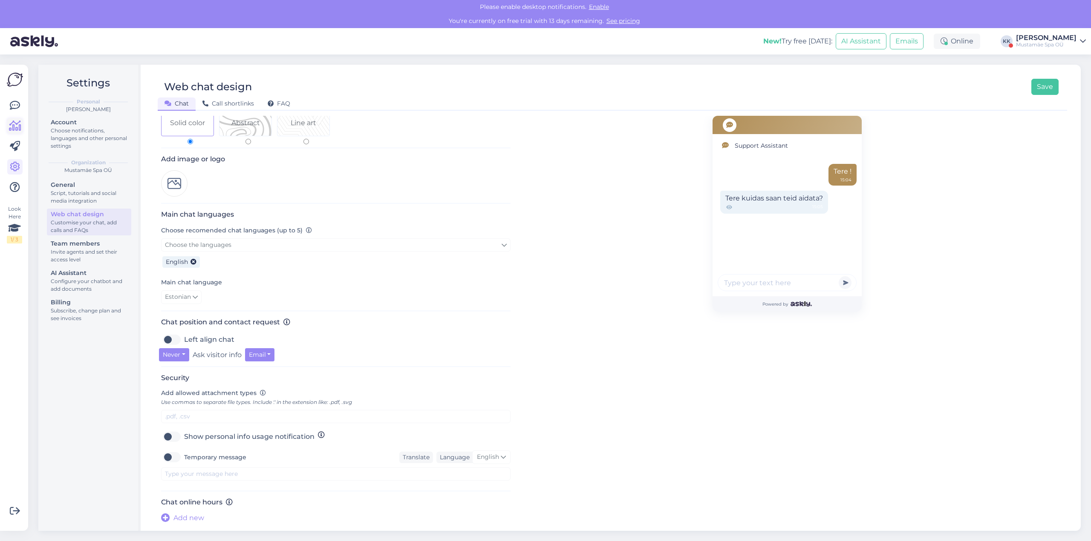
click at [13, 130] on icon at bounding box center [15, 126] width 12 height 10
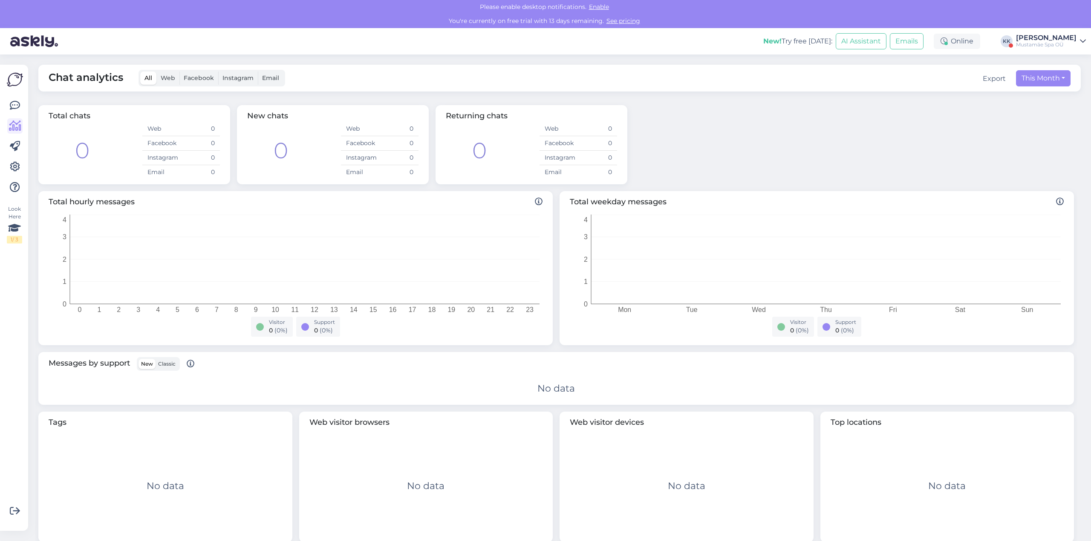
click at [172, 81] on span "Web" at bounding box center [168, 78] width 14 height 8
click at [156, 72] on input "Web" at bounding box center [156, 72] width 0 height 0
click at [14, 102] on icon at bounding box center [15, 106] width 10 height 10
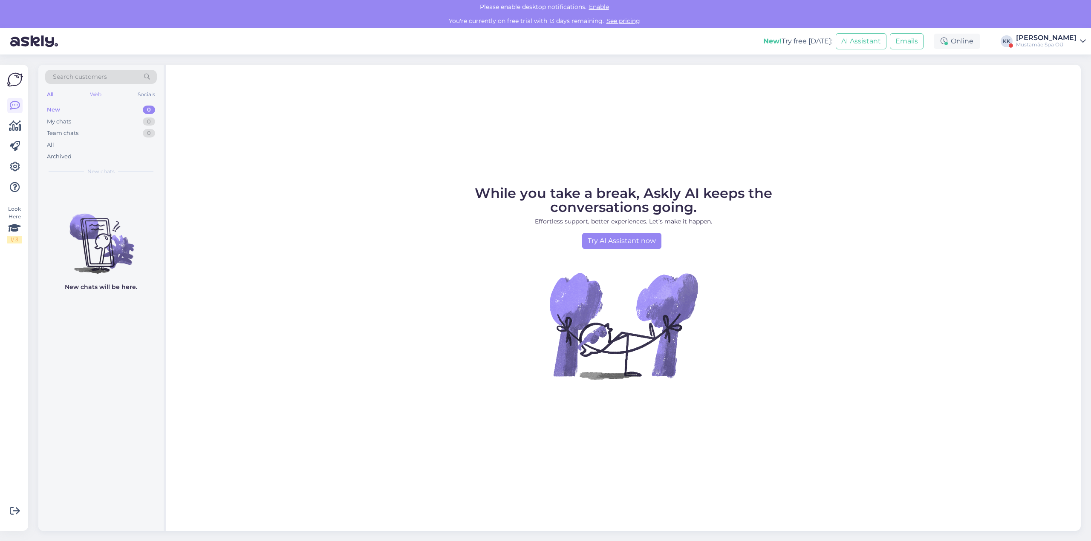
click at [94, 95] on div "Web" at bounding box center [95, 94] width 15 height 11
click at [134, 92] on div "All Web Socials" at bounding box center [101, 95] width 112 height 13
click at [141, 95] on div "Socials" at bounding box center [146, 94] width 21 height 11
click at [11, 77] on img at bounding box center [15, 80] width 16 height 16
click at [13, 237] on div "1 / 3" at bounding box center [14, 240] width 15 height 8
